Goal: Information Seeking & Learning: Learn about a topic

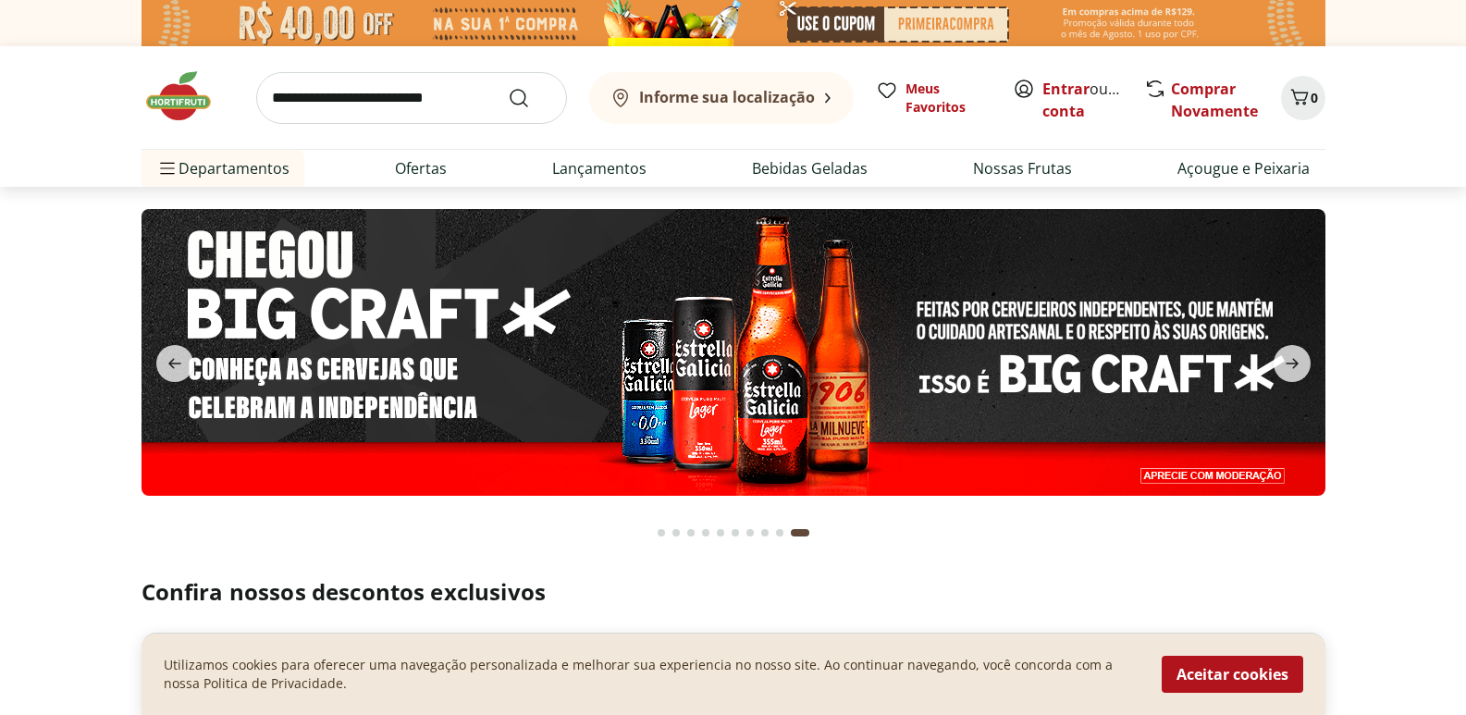
click at [94, 212] on section at bounding box center [733, 371] width 1466 height 368
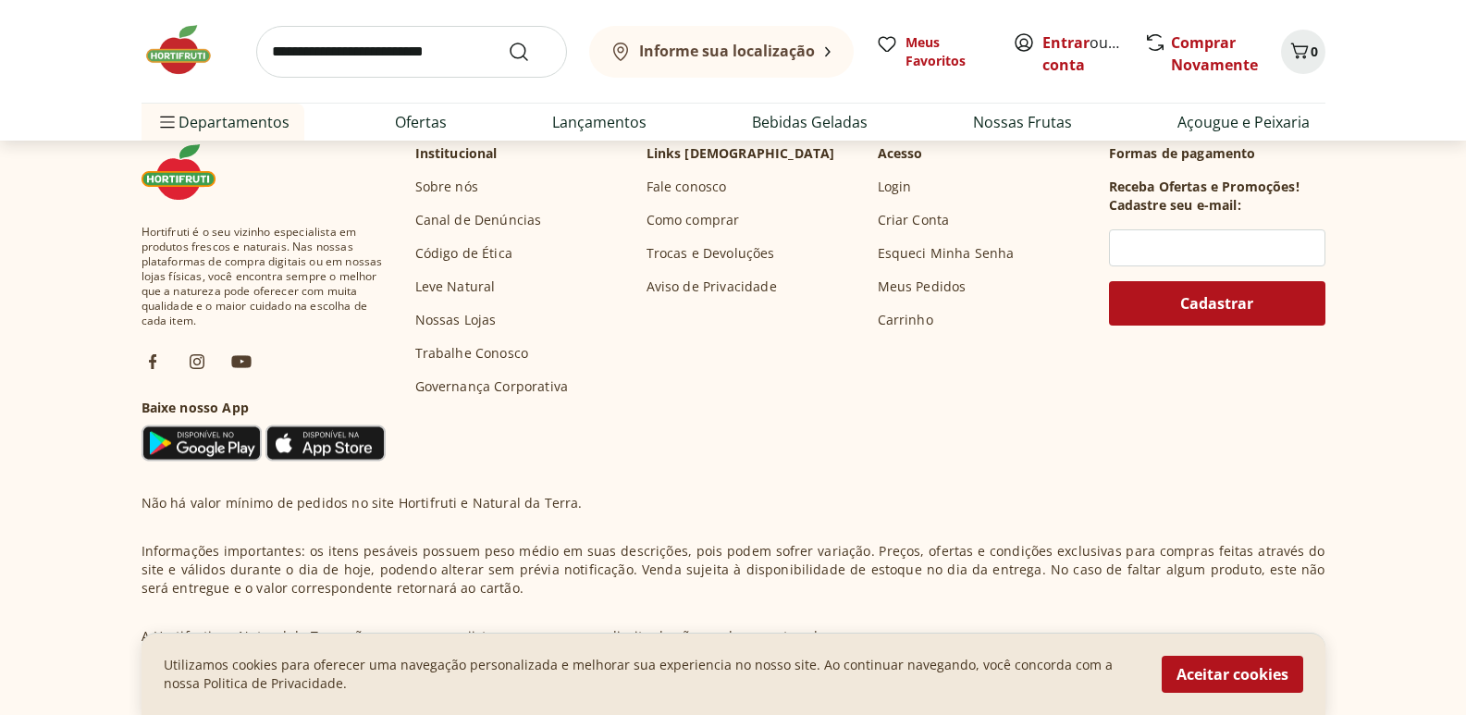
scroll to position [5446, 0]
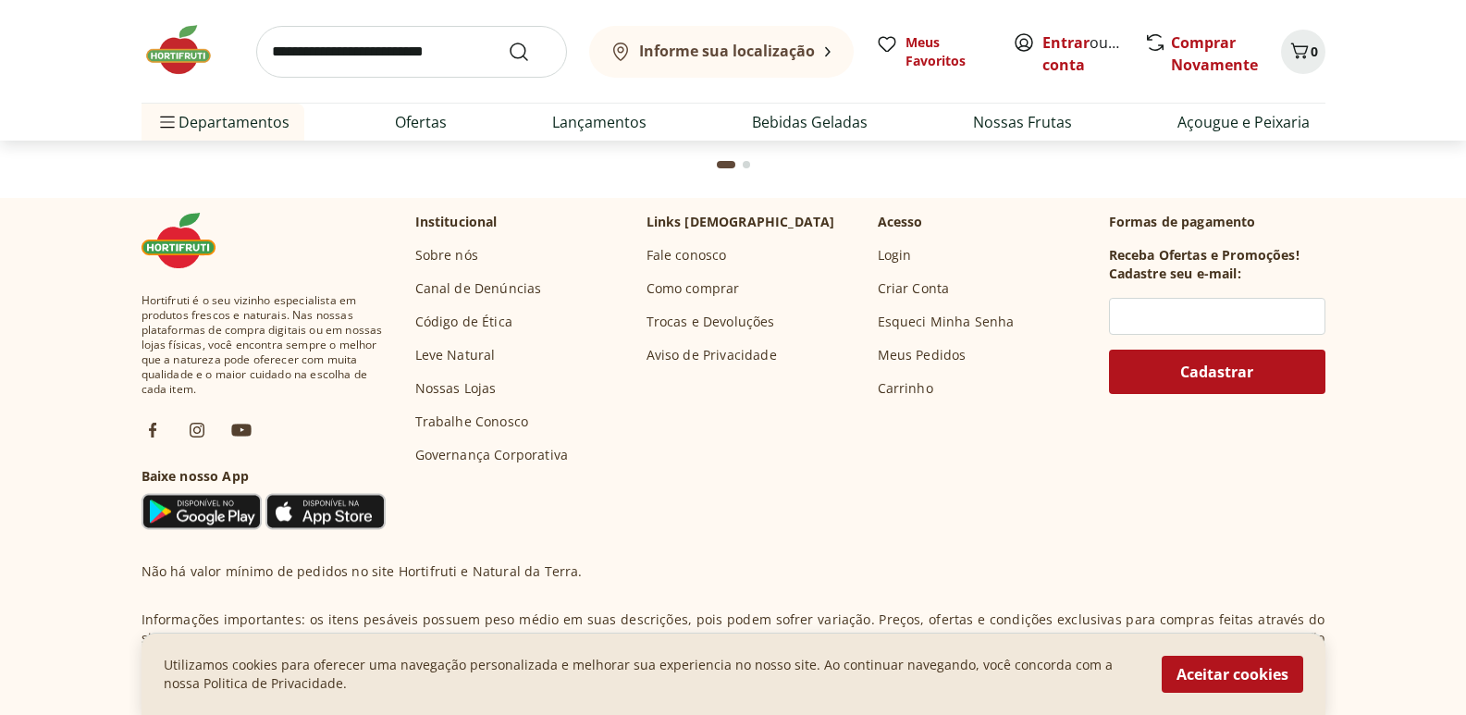
click at [451, 261] on link "Sobre nós" at bounding box center [446, 255] width 63 height 19
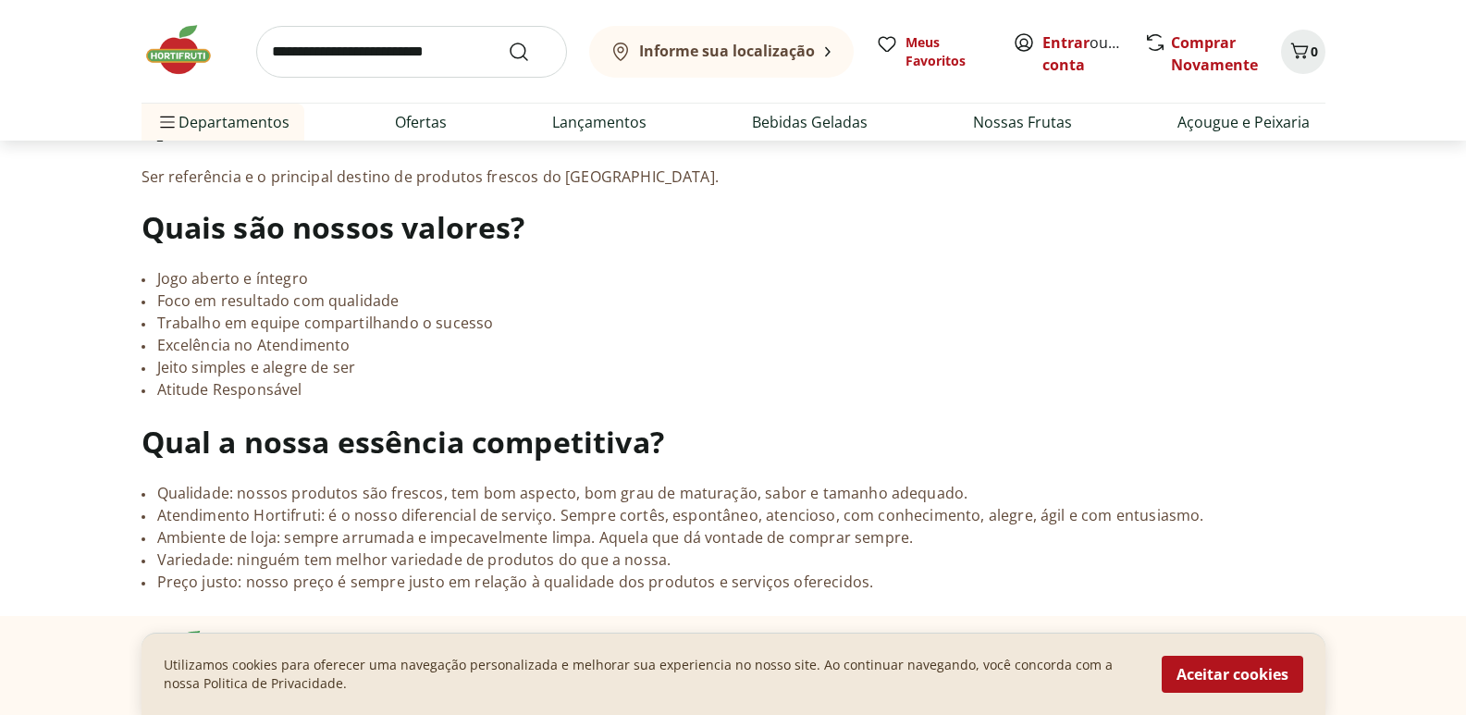
scroll to position [1573, 0]
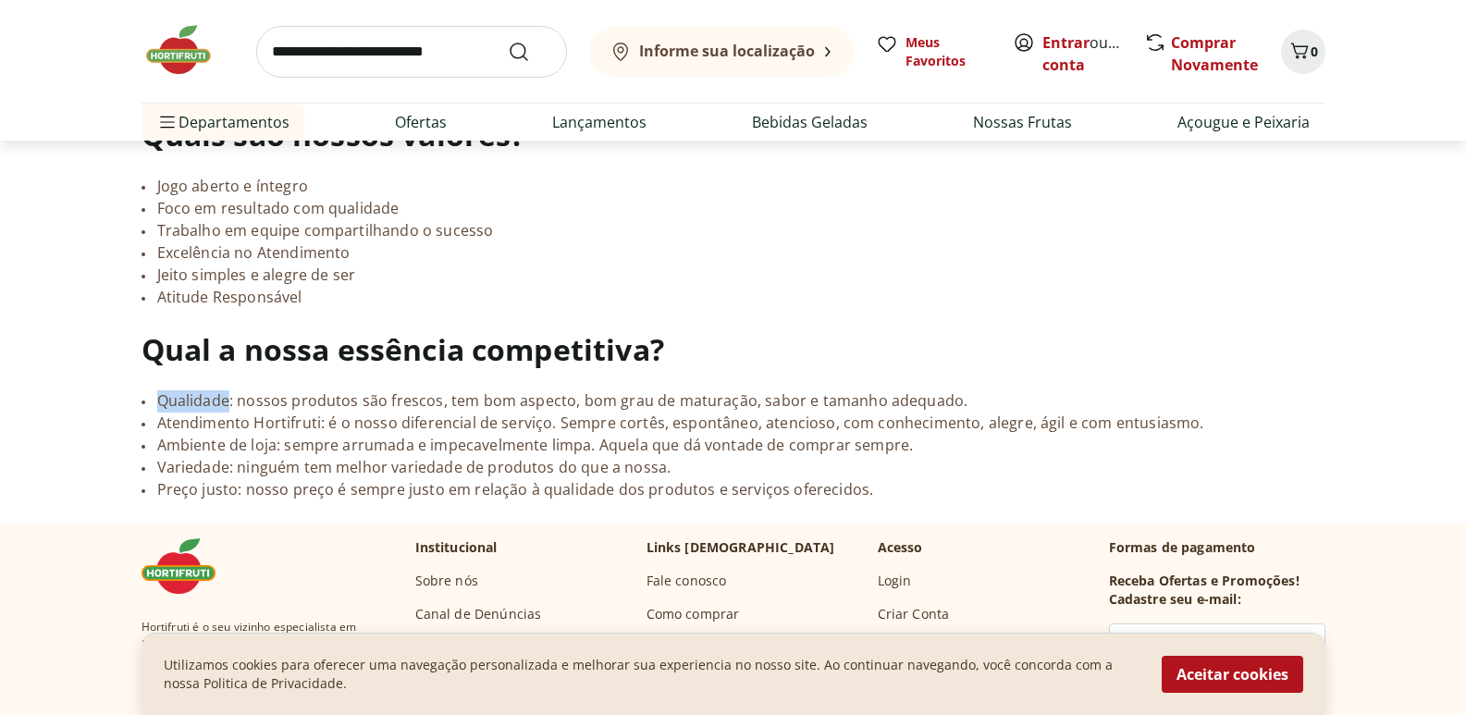
drag, startPoint x: 157, startPoint y: 382, endPoint x: 228, endPoint y: 381, distance: 71.2
click at [228, 390] on li "Qualidade: nossos produtos são frescos, tem bom aspecto, bom grau de maturação,…" at bounding box center [734, 401] width 1184 height 22
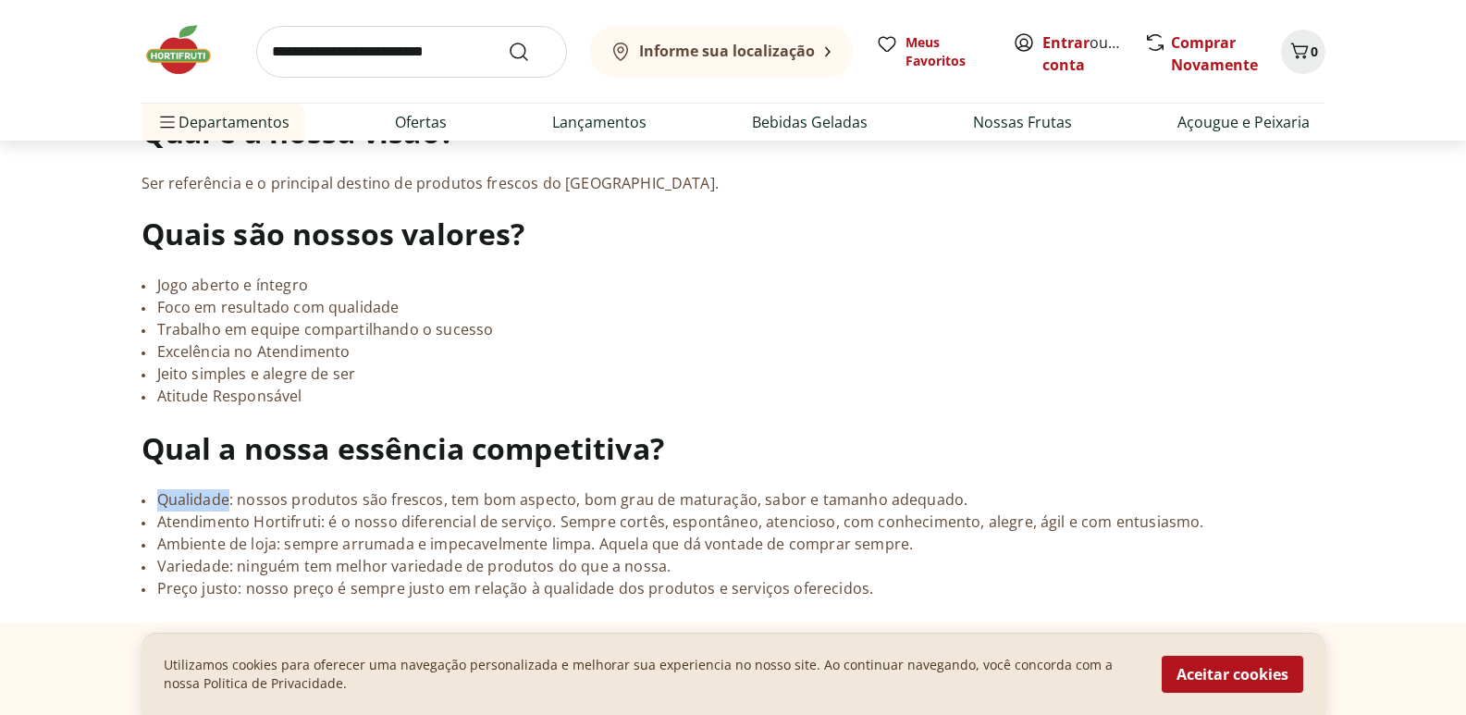
scroll to position [1480, 0]
